Goal: Task Accomplishment & Management: Use online tool/utility

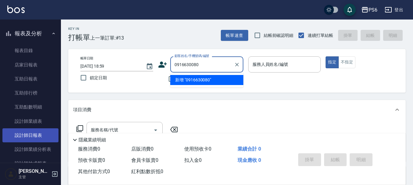
scroll to position [122, 0]
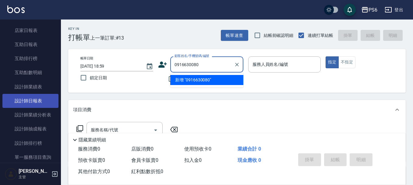
type input "0916630080"
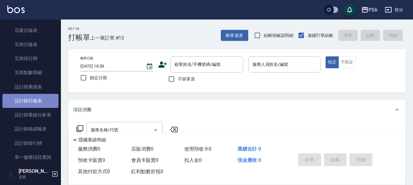
click at [44, 102] on link "設計師日報表" at bounding box center [30, 101] width 56 height 14
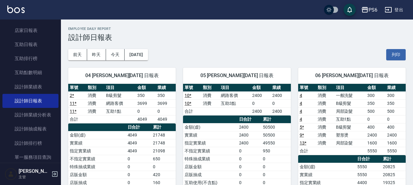
click at [106, 94] on td "B級剪髮" at bounding box center [120, 95] width 31 height 8
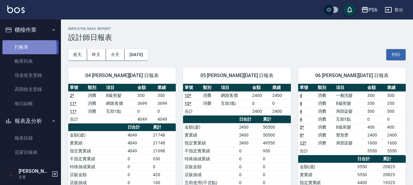
click at [24, 48] on link "打帳單" at bounding box center [30, 47] width 56 height 14
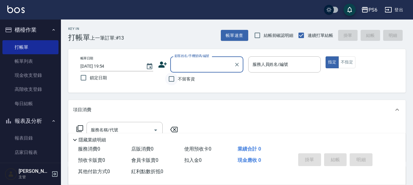
drag, startPoint x: 172, startPoint y: 77, endPoint x: 286, endPoint y: 60, distance: 115.1
click at [173, 77] on input "不留客資" at bounding box center [171, 79] width 13 height 13
checkbox input "true"
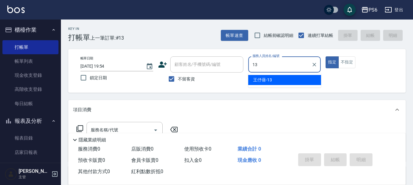
type input "王伃蒨-13"
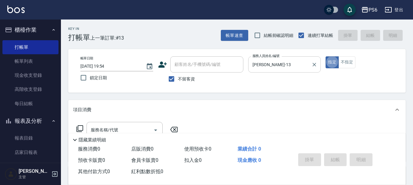
type button "true"
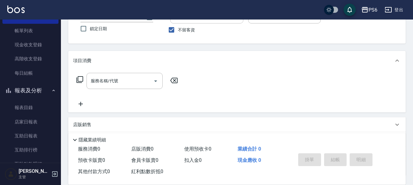
scroll to position [61, 0]
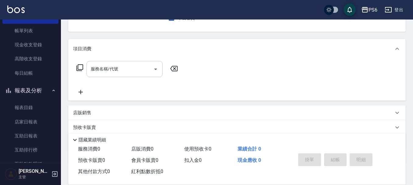
click at [134, 71] on input "服務名稱/代號" at bounding box center [120, 69] width 62 height 11
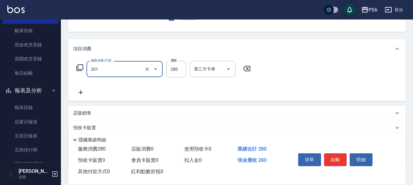
type input "一般洗髮(201)"
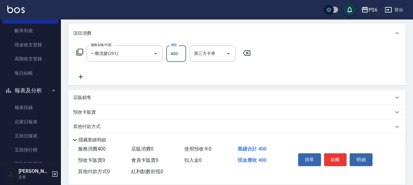
scroll to position [91, 0]
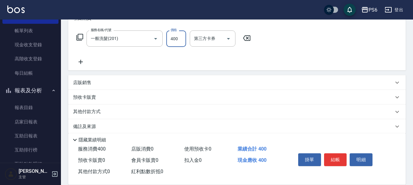
type input "400"
click at [81, 64] on icon at bounding box center [80, 61] width 15 height 7
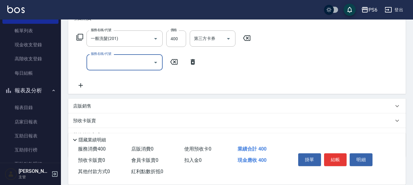
click at [117, 62] on input "服務名稱/代號" at bounding box center [120, 62] width 62 height 11
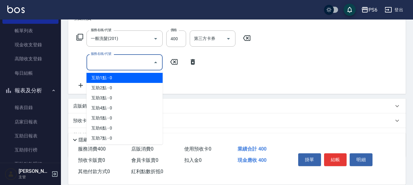
click at [118, 79] on span "互助1點 - 0" at bounding box center [125, 78] width 76 height 10
type input "互助1點(1)"
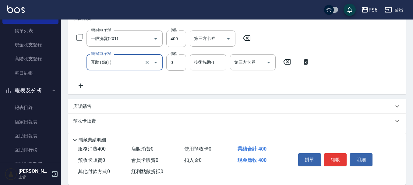
click at [210, 62] on div "技術協助-1 技術協助-1" at bounding box center [208, 62] width 37 height 16
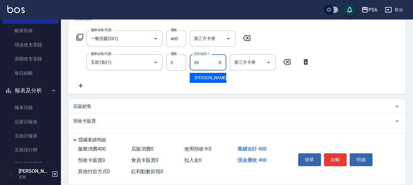
type input "江莛渝-26"
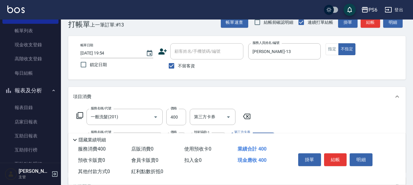
scroll to position [0, 0]
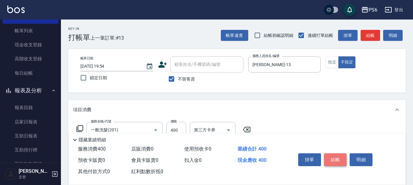
click at [329, 156] on button "結帳" at bounding box center [335, 159] width 23 height 13
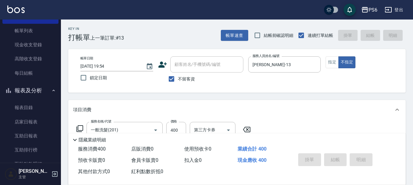
type input "2025/10/09 20:04"
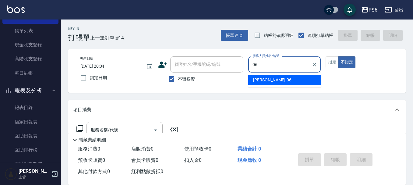
type input "李佳凌-06"
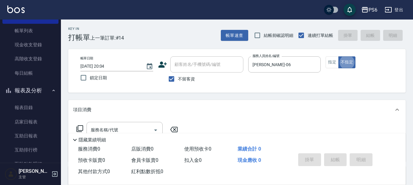
type button "false"
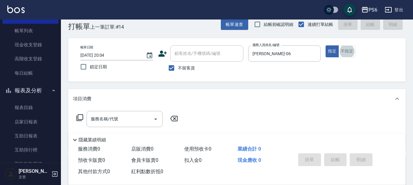
scroll to position [30, 0]
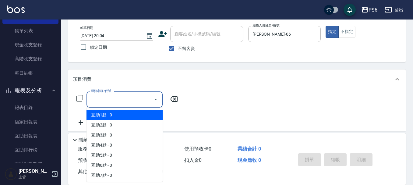
click at [137, 105] on input "服務名稱/代號" at bounding box center [120, 99] width 62 height 11
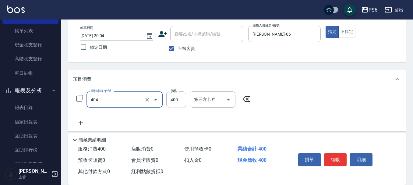
type input "B級剪髮(404)"
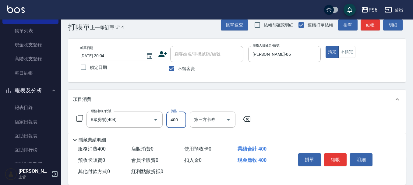
scroll to position [0, 0]
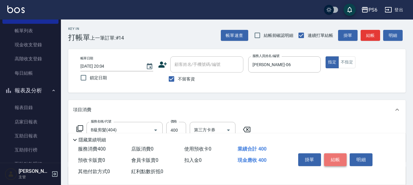
drag, startPoint x: 332, startPoint y: 156, endPoint x: 332, endPoint y: 149, distance: 6.7
click at [332, 154] on button "結帳" at bounding box center [335, 159] width 23 height 13
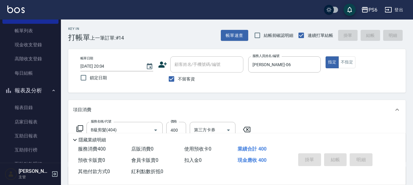
type input "2025/10/09 20:05"
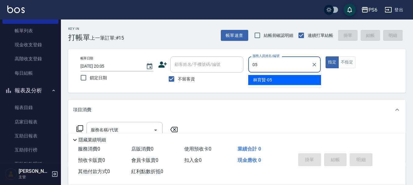
type input "林育賢-05"
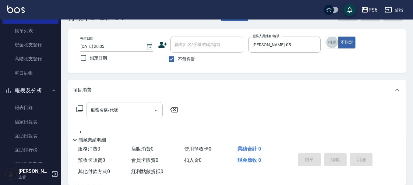
scroll to position [30, 0]
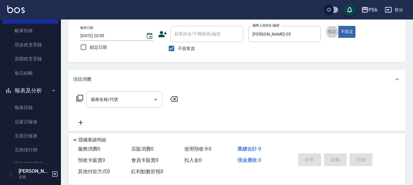
click at [133, 99] on input "服務名稱/代號" at bounding box center [120, 99] width 62 height 11
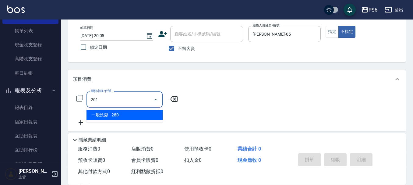
type input "一般洗髮(201)"
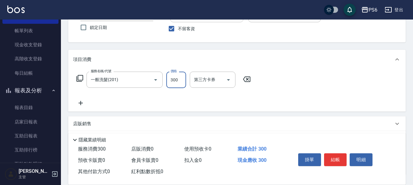
scroll to position [61, 0]
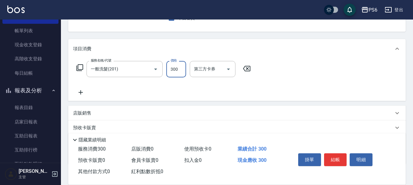
type input "300"
drag, startPoint x: 78, startPoint y: 94, endPoint x: 81, endPoint y: 94, distance: 3.1
click at [81, 94] on icon at bounding box center [80, 92] width 15 height 7
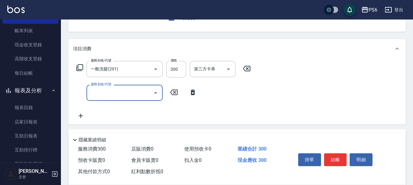
drag, startPoint x: 128, startPoint y: 91, endPoint x: 128, endPoint y: 101, distance: 9.1
click at [128, 92] on input "服務名稱/代號" at bounding box center [120, 92] width 62 height 11
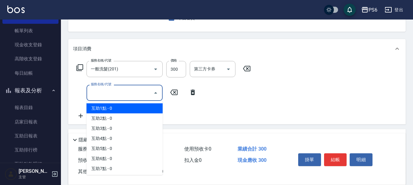
click at [128, 108] on span "互助1點 - 0" at bounding box center [125, 108] width 76 height 10
type input "互助1點(1)"
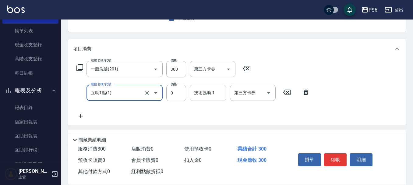
click at [210, 92] on div "技術協助-1 技術協助-1" at bounding box center [208, 93] width 37 height 16
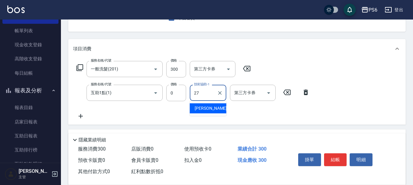
type input "莊志玲-27"
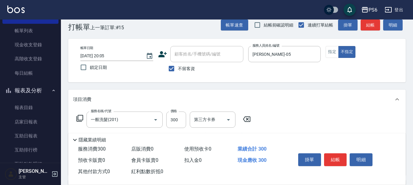
scroll to position [0, 0]
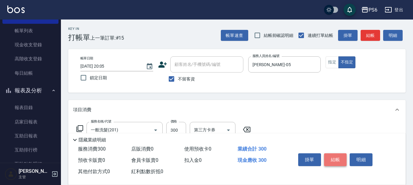
click at [336, 155] on button "結帳" at bounding box center [335, 159] width 23 height 13
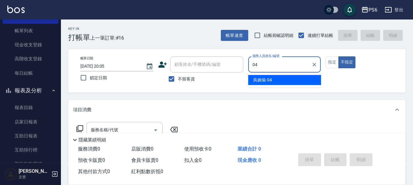
type input "吳婉瑜-04"
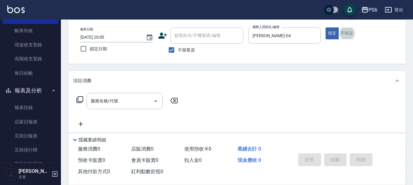
scroll to position [30, 0]
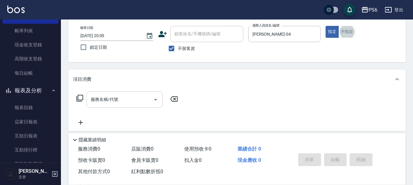
click at [121, 97] on input "服務名稱/代號" at bounding box center [120, 99] width 62 height 11
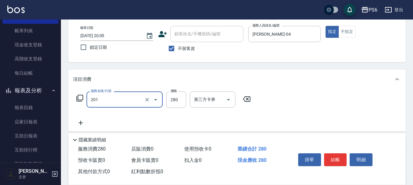
type input "一般洗髮(201)"
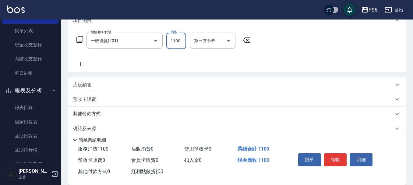
scroll to position [91, 0]
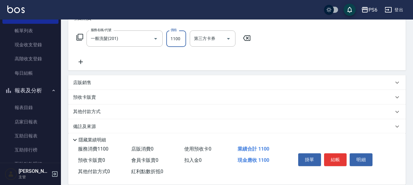
type input "1100"
click at [82, 64] on icon at bounding box center [80, 61] width 15 height 7
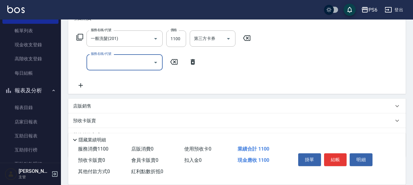
drag, startPoint x: 117, startPoint y: 64, endPoint x: 119, endPoint y: 69, distance: 5.6
click at [118, 64] on input "服務名稱/代號" at bounding box center [120, 62] width 62 height 11
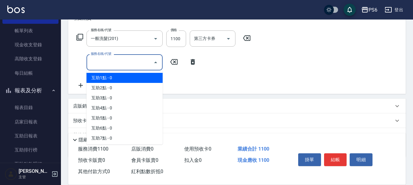
click at [116, 80] on span "互助1點 - 0" at bounding box center [125, 78] width 76 height 10
type input "互助1點(1)"
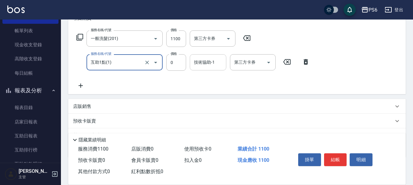
click at [197, 67] on input "技術協助-1" at bounding box center [208, 62] width 31 height 11
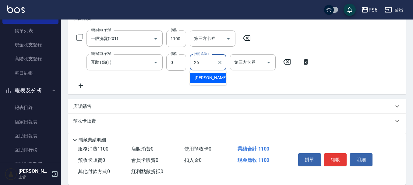
type input "江莛渝-26"
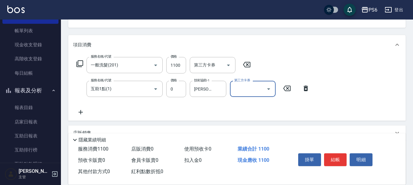
scroll to position [30, 0]
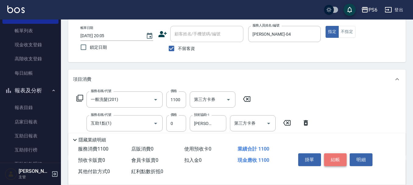
click at [337, 160] on button "結帳" at bounding box center [335, 159] width 23 height 13
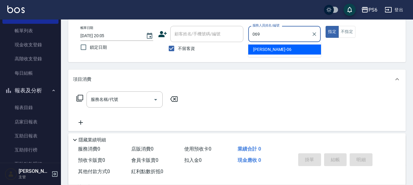
type input "069"
click at [326, 26] on button "指定" at bounding box center [332, 32] width 13 height 12
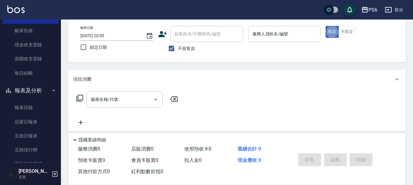
click at [267, 28] on div "服務人員姓名/編號" at bounding box center [284, 34] width 73 height 16
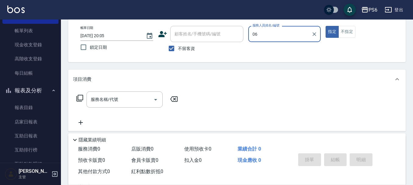
type input "李佳凌-06"
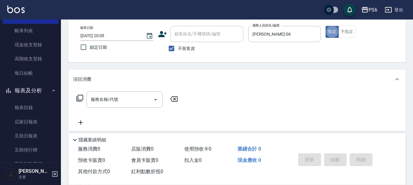
drag, startPoint x: 172, startPoint y: 48, endPoint x: 200, endPoint y: 38, distance: 29.4
click at [172, 47] on input "不留客資" at bounding box center [171, 48] width 13 height 13
checkbox input "false"
click at [200, 37] on input "顧客姓名/手機號碼/編號" at bounding box center [202, 34] width 59 height 11
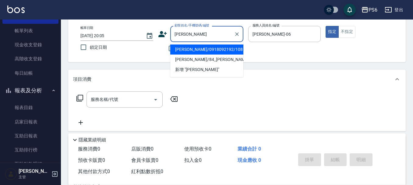
click at [210, 52] on li "陳淑美/0918092192/108" at bounding box center [206, 50] width 73 height 10
type input "陳淑美/0918092192/108"
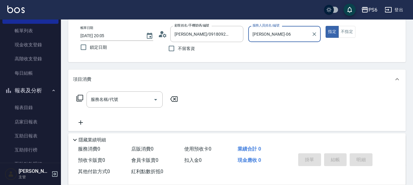
drag, startPoint x: 104, startPoint y: 101, endPoint x: 107, endPoint y: 100, distance: 3.4
click at [105, 101] on div "服務名稱/代號 服務名稱/代號" at bounding box center [125, 99] width 76 height 16
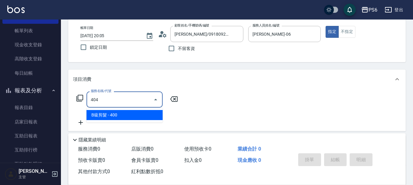
type input "B級剪髮(404)"
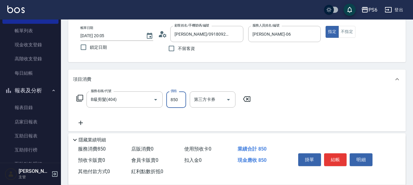
drag, startPoint x: 171, startPoint y: 100, endPoint x: 187, endPoint y: 110, distance: 18.1
click at [187, 105] on div "服務名稱/代號 B級剪髮(404) 服務名稱/代號 價格 850 價格 第三方卡券 第三方卡券" at bounding box center [163, 99] width 181 height 16
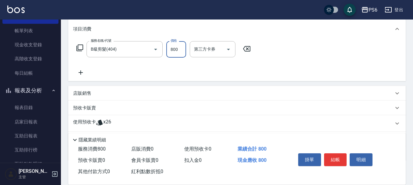
scroll to position [91, 0]
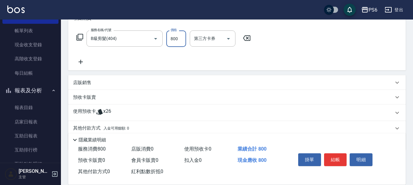
type input "800"
click at [104, 112] on span "x26" at bounding box center [107, 112] width 8 height 9
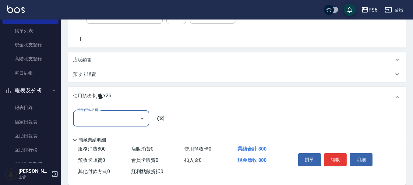
scroll to position [152, 0]
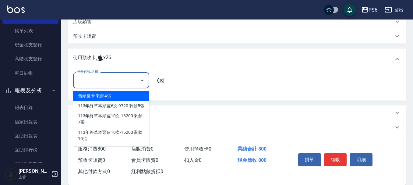
click at [118, 85] on input "卡券代號/名稱" at bounding box center [107, 80] width 62 height 11
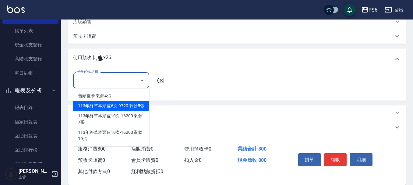
click at [127, 105] on div "113年終草本頭皮6次-9720 剩餘5張" at bounding box center [111, 106] width 76 height 10
type input "113年終草本頭皮6次-9720"
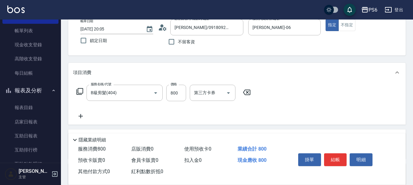
scroll to position [0, 0]
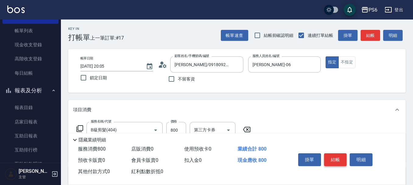
click at [330, 159] on button "結帳" at bounding box center [335, 159] width 23 height 13
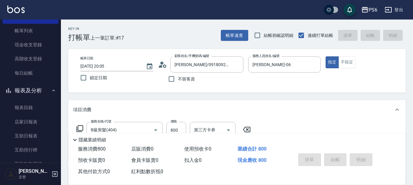
type input "2025/10/09 20:06"
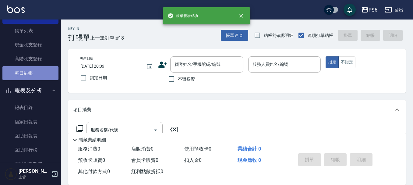
click at [35, 73] on link "每日結帳" at bounding box center [30, 73] width 56 height 14
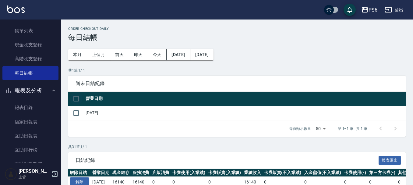
click at [80, 98] on input "checkbox" at bounding box center [76, 98] width 13 height 13
checkbox input "true"
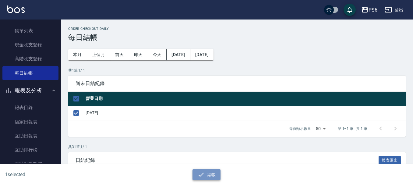
drag, startPoint x: 207, startPoint y: 173, endPoint x: 202, endPoint y: 166, distance: 8.3
click at [206, 173] on button "結帳" at bounding box center [207, 174] width 28 height 11
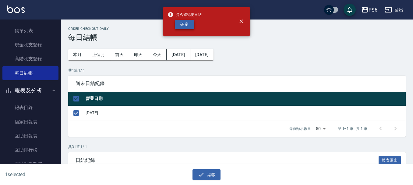
click at [183, 25] on button "確定" at bounding box center [185, 24] width 20 height 9
checkbox input "false"
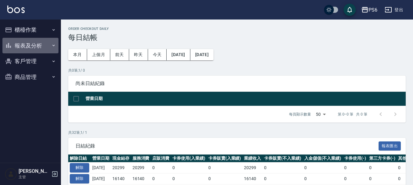
click at [32, 47] on button "報表及分析" at bounding box center [30, 46] width 56 height 16
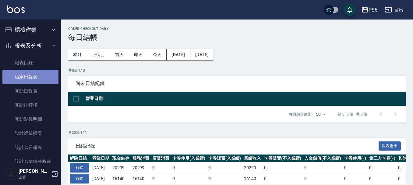
click at [40, 77] on link "店家日報表" at bounding box center [30, 77] width 56 height 14
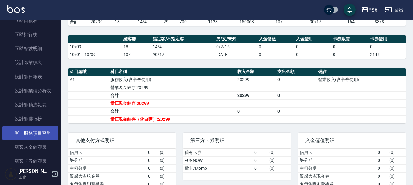
scroll to position [91, 0]
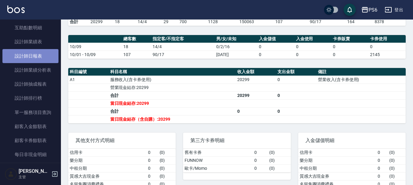
click at [44, 59] on link "設計師日報表" at bounding box center [30, 56] width 56 height 14
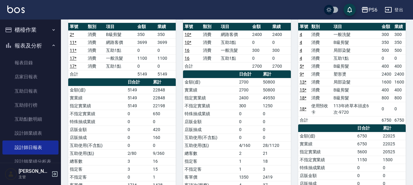
click at [37, 29] on button "櫃檯作業" at bounding box center [30, 30] width 56 height 16
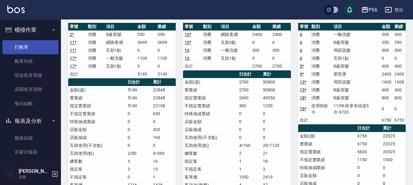
click at [35, 41] on link "打帳單" at bounding box center [30, 47] width 56 height 14
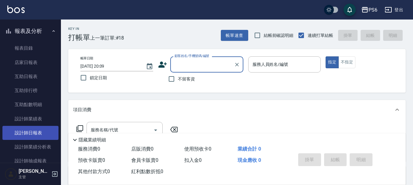
scroll to position [91, 0]
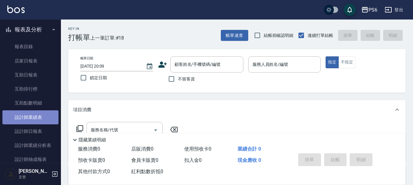
click at [39, 120] on link "設計師業績表" at bounding box center [30, 117] width 56 height 14
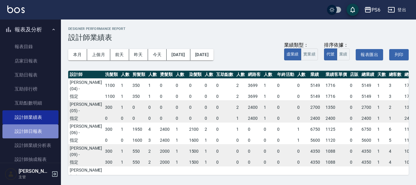
click at [39, 130] on link "設計師日報表" at bounding box center [30, 131] width 56 height 14
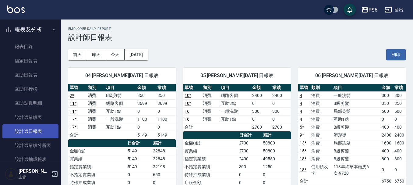
scroll to position [122, 0]
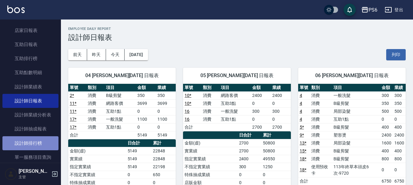
click at [44, 140] on link "設計師排行榜" at bounding box center [30, 143] width 56 height 14
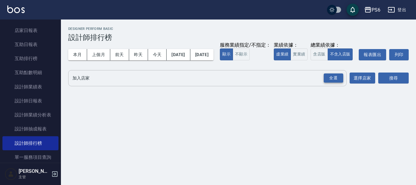
click at [340, 83] on div "全選" at bounding box center [334, 77] width 20 height 9
click at [337, 83] on div "全選" at bounding box center [334, 78] width 20 height 9
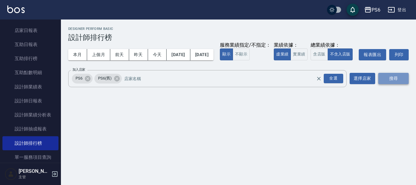
click at [391, 84] on button "搜尋" at bounding box center [394, 78] width 30 height 11
